Goal: Transaction & Acquisition: Book appointment/travel/reservation

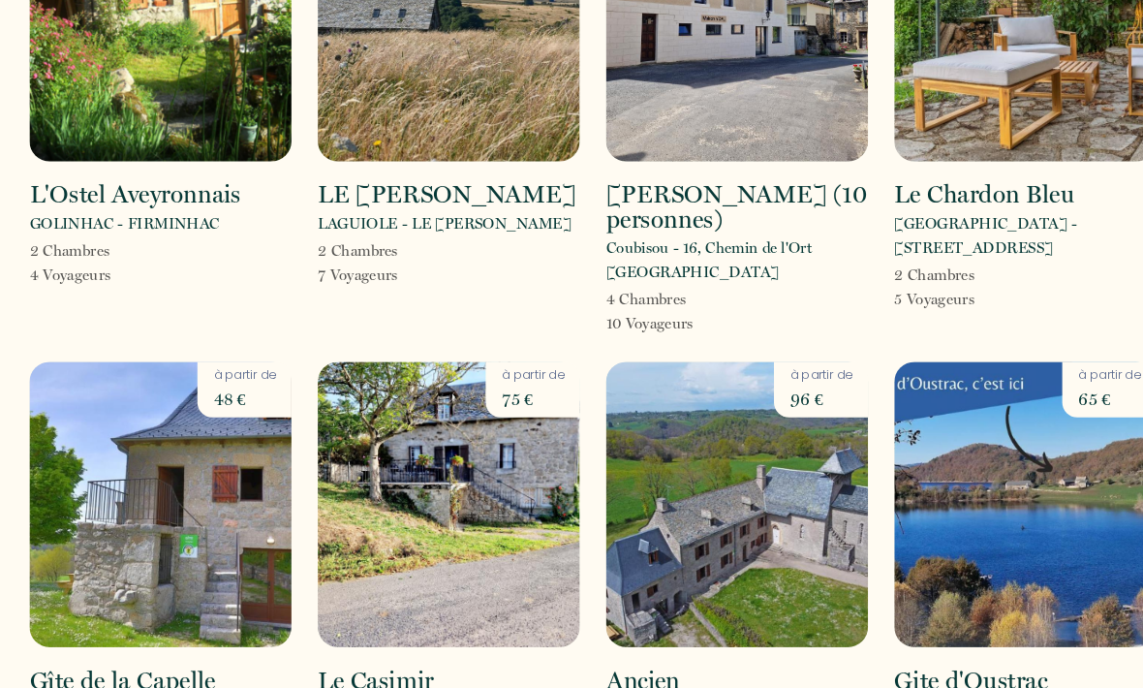
scroll to position [2074, 0]
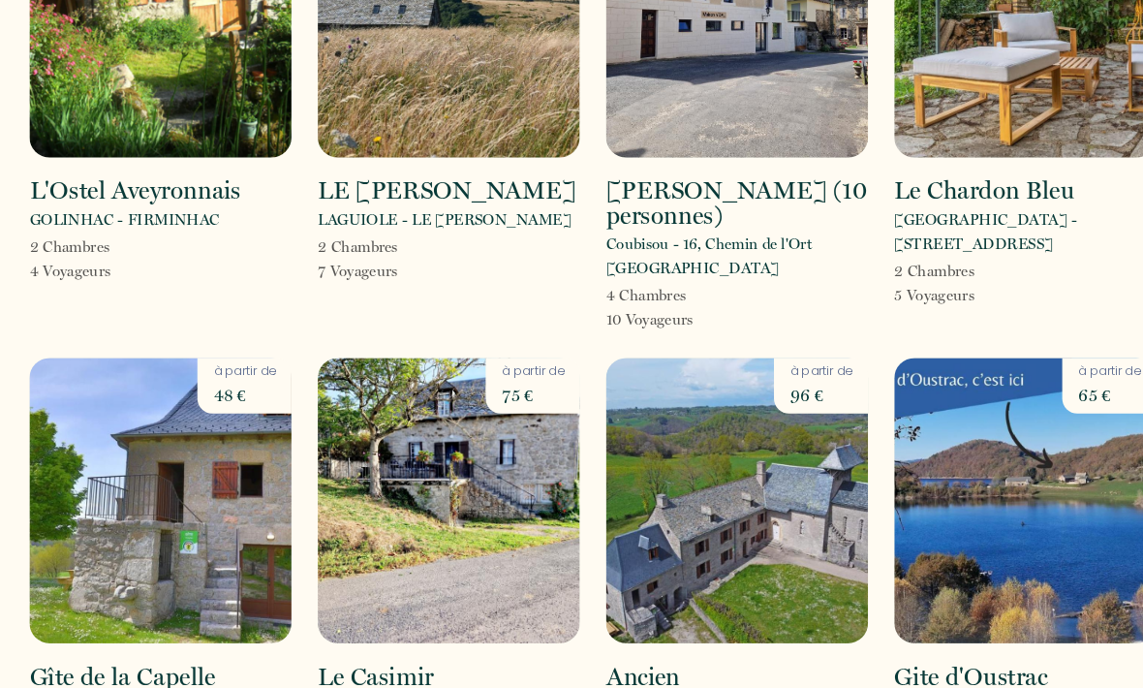
click at [1037, 430] on img at bounding box center [985, 479] width 251 height 273
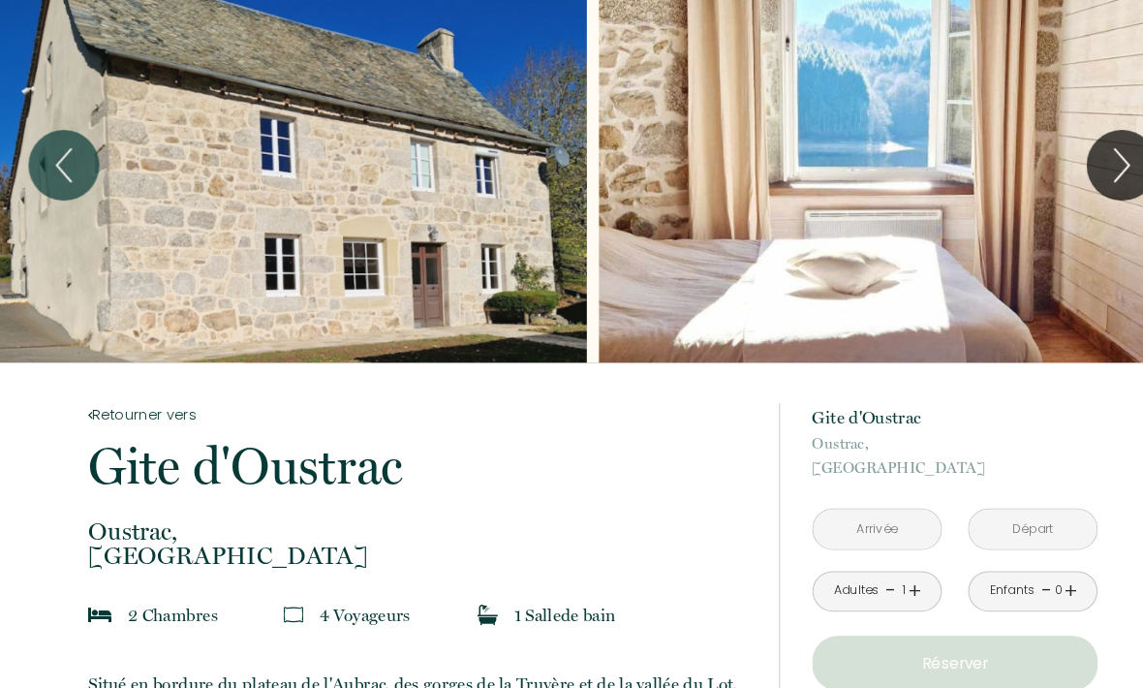
click at [877, 509] on input "text" at bounding box center [844, 506] width 122 height 38
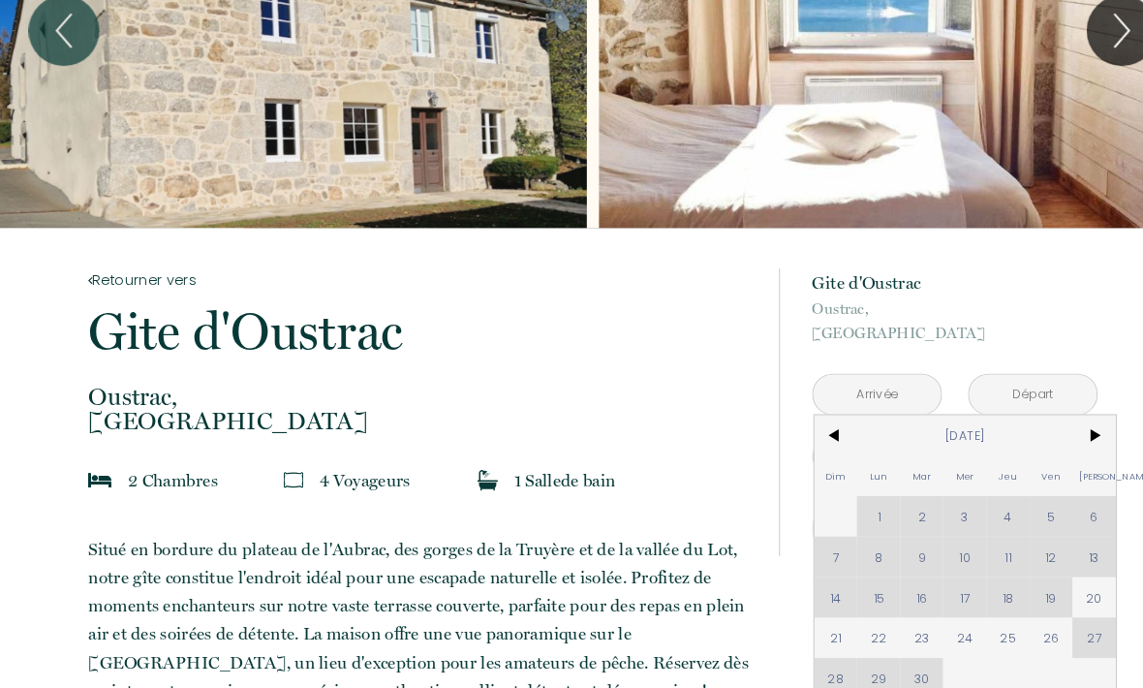
scroll to position [166, 0]
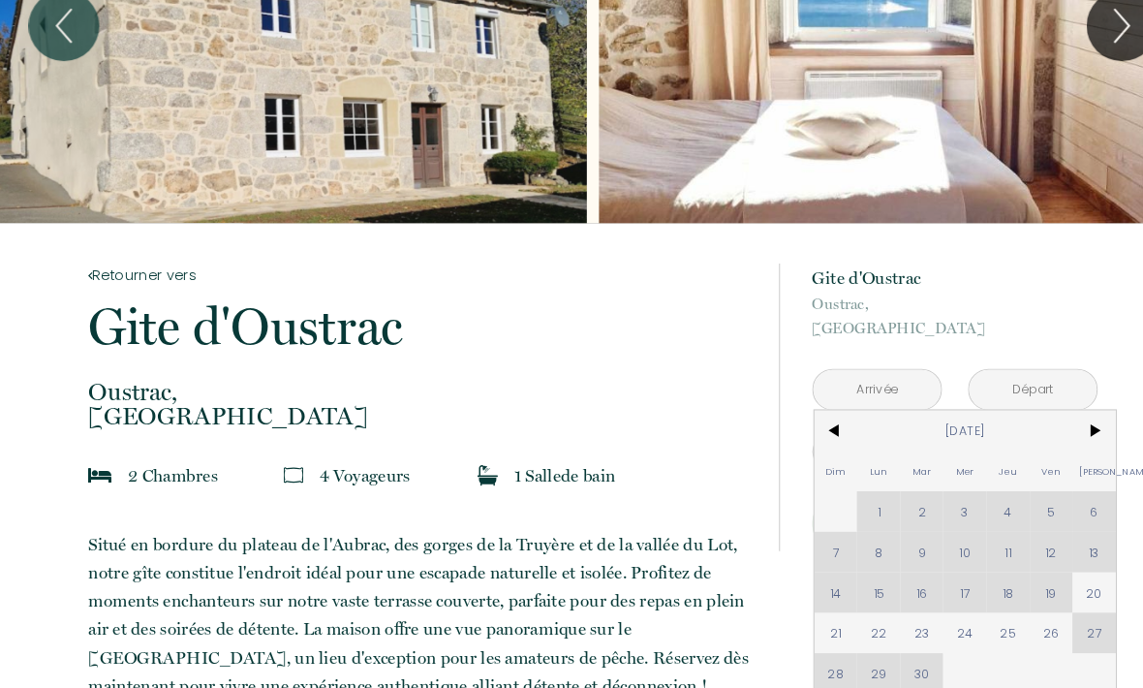
click at [1059, 570] on span "20" at bounding box center [1052, 566] width 42 height 39
type input "[DATE]"
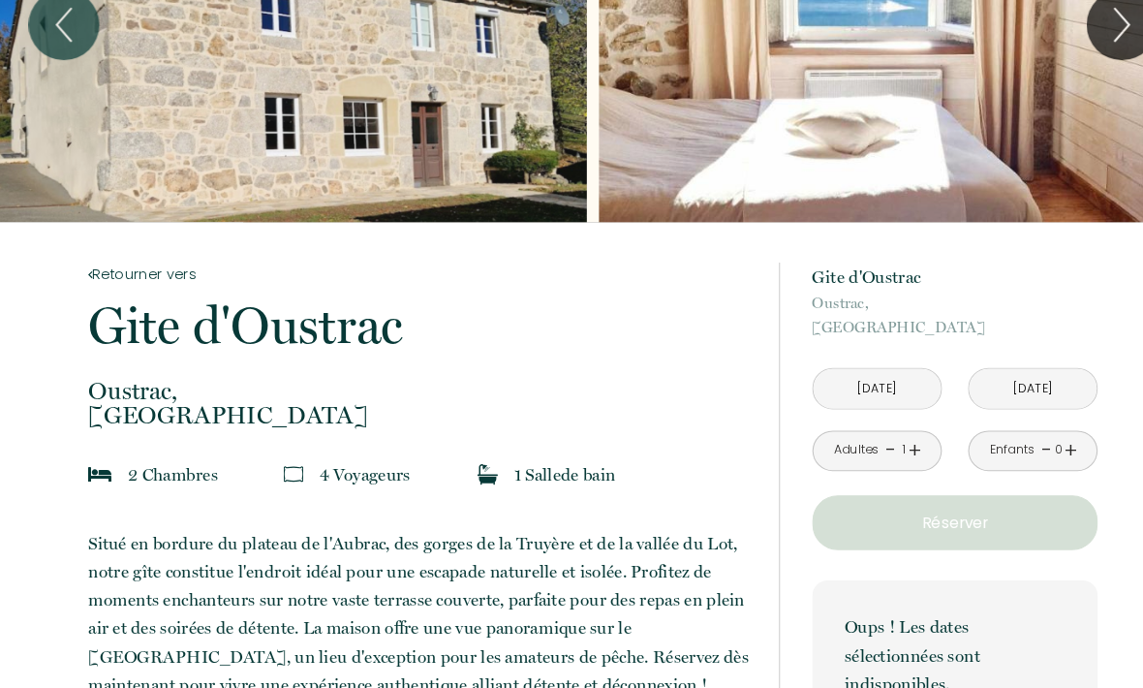
click at [1045, 380] on input "[DATE]" at bounding box center [993, 373] width 122 height 38
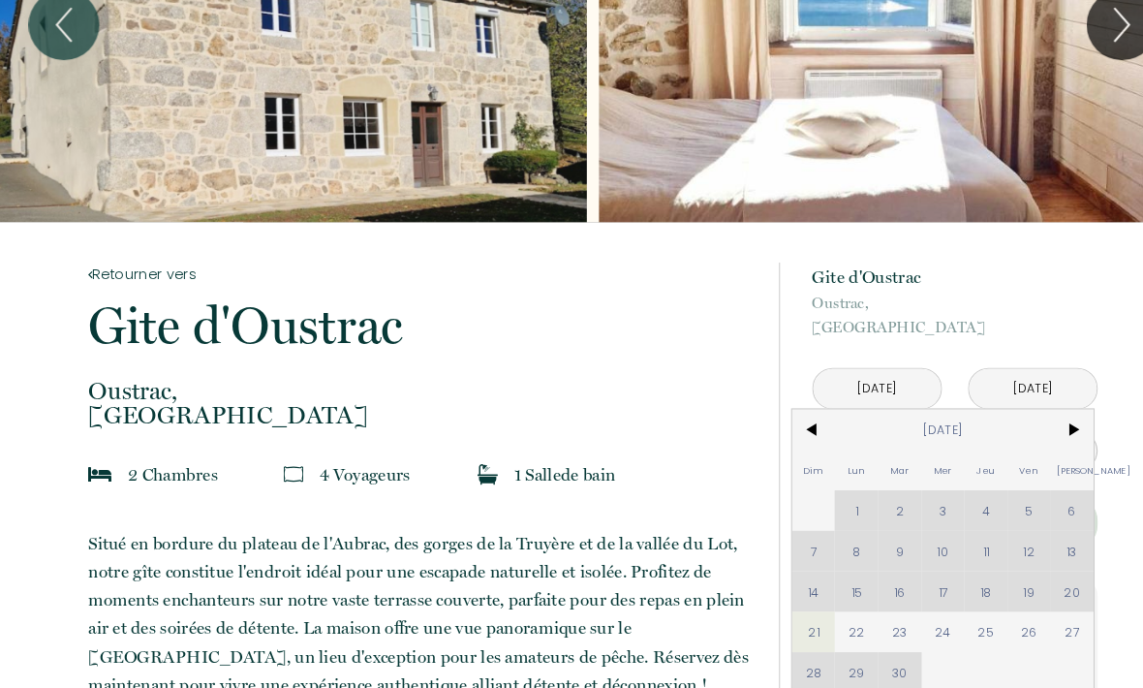
click at [1037, 606] on span "27" at bounding box center [1030, 605] width 42 height 39
type input "[DATE]"
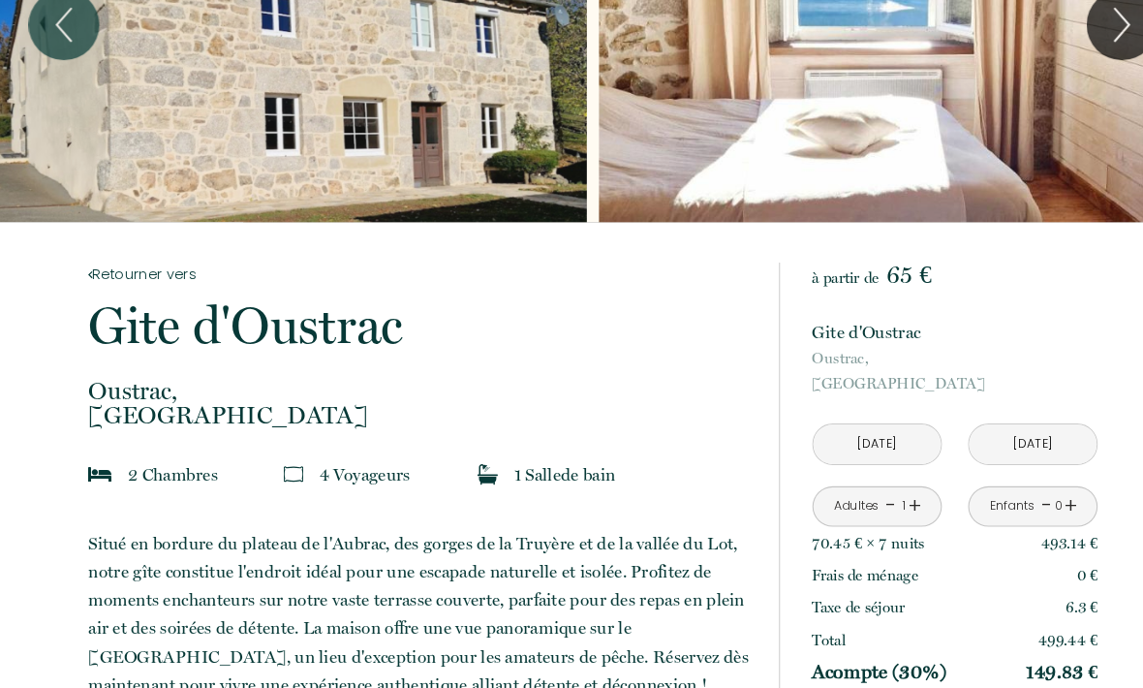
click at [1036, 609] on p "499.44 €" at bounding box center [1026, 613] width 57 height 23
click at [879, 488] on link "+" at bounding box center [880, 485] width 12 height 30
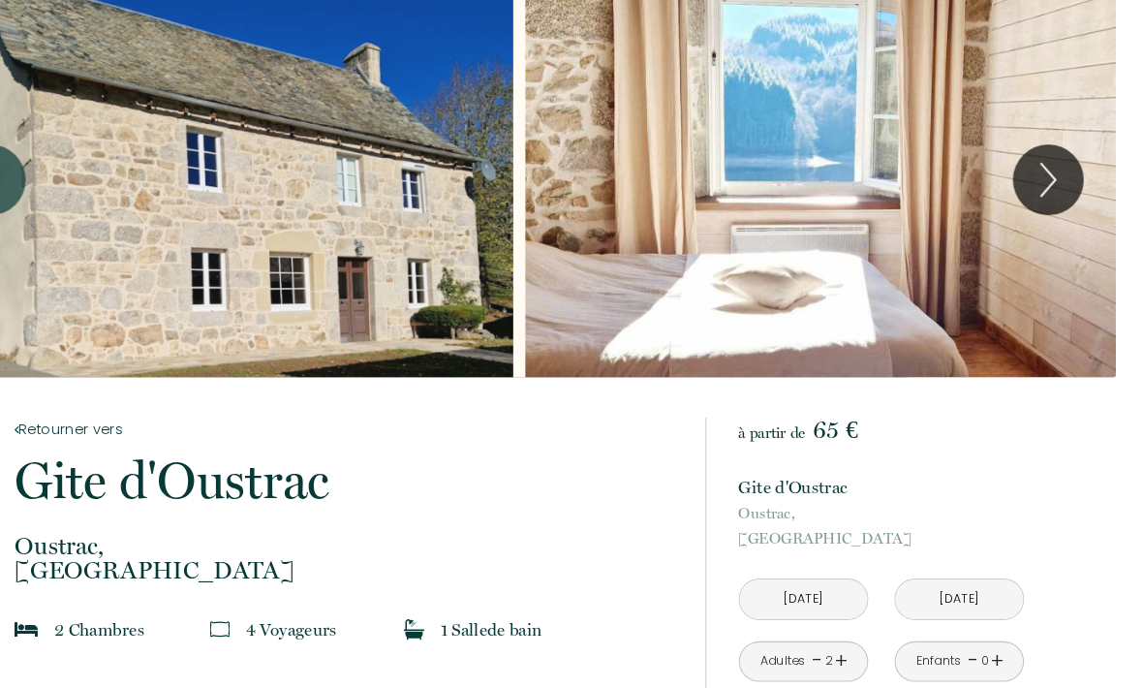
scroll to position [0, 0]
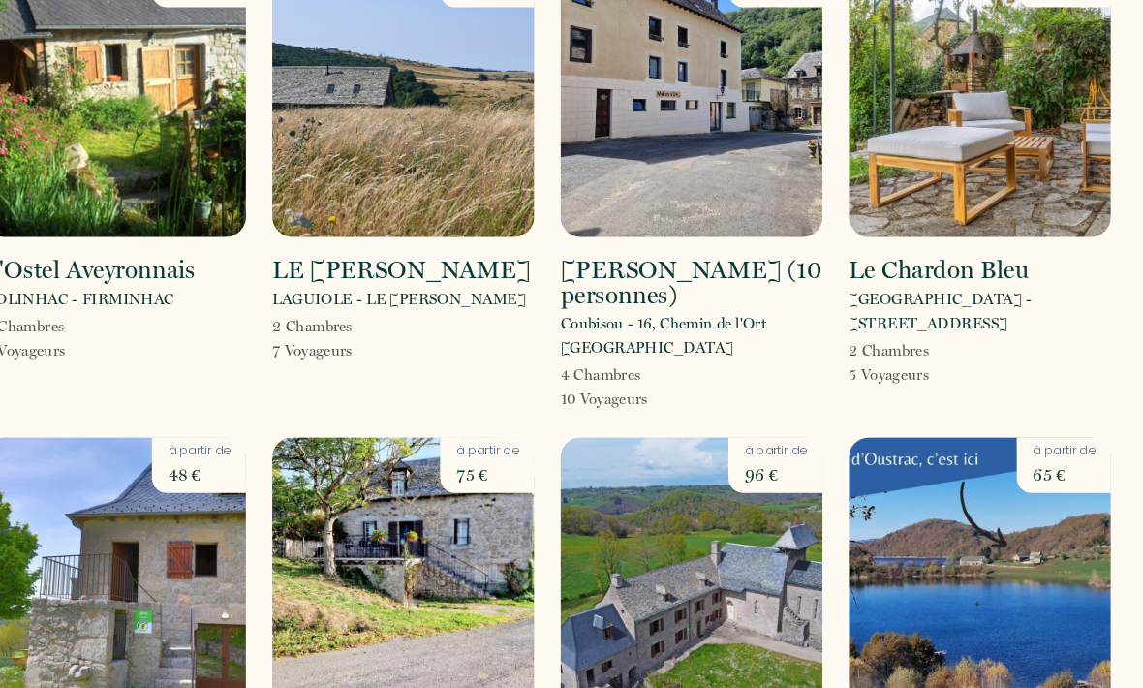
scroll to position [2056, 0]
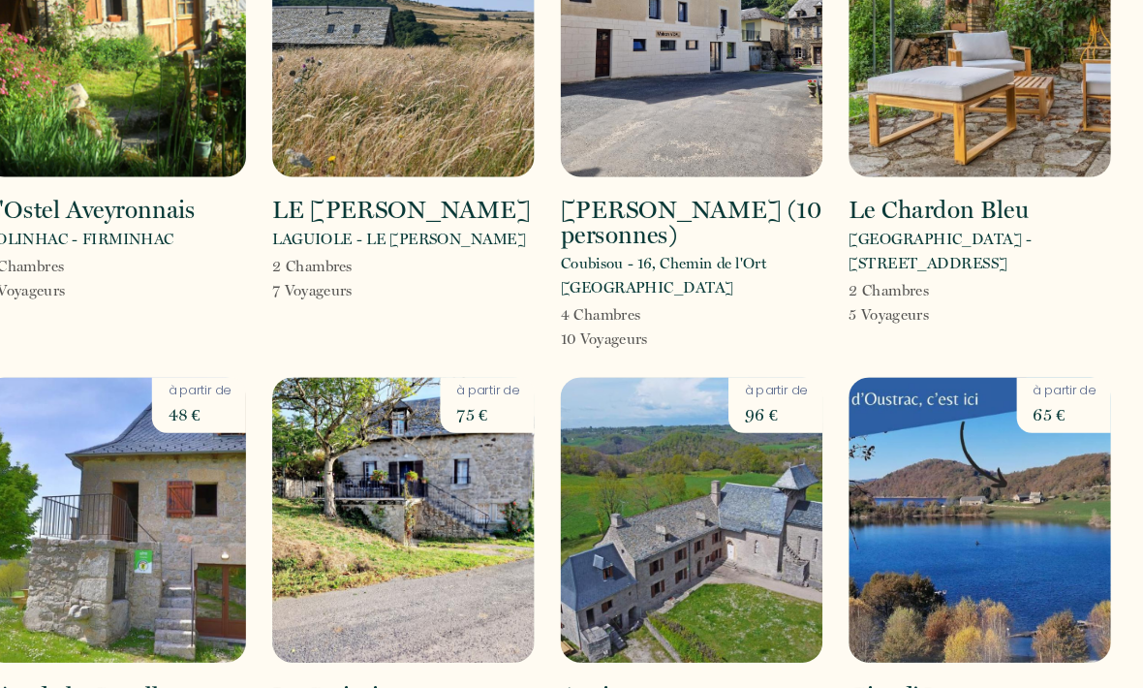
click at [949, 446] on img at bounding box center [985, 497] width 251 height 273
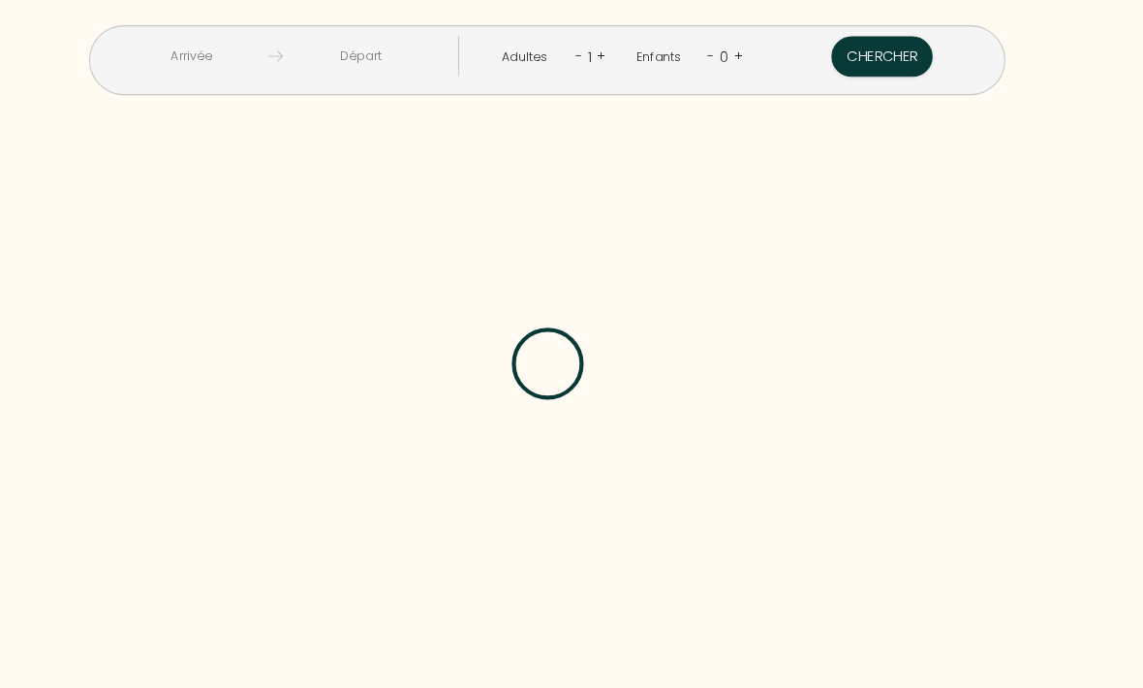
scroll to position [64, 0]
